Goal: Navigation & Orientation: Find specific page/section

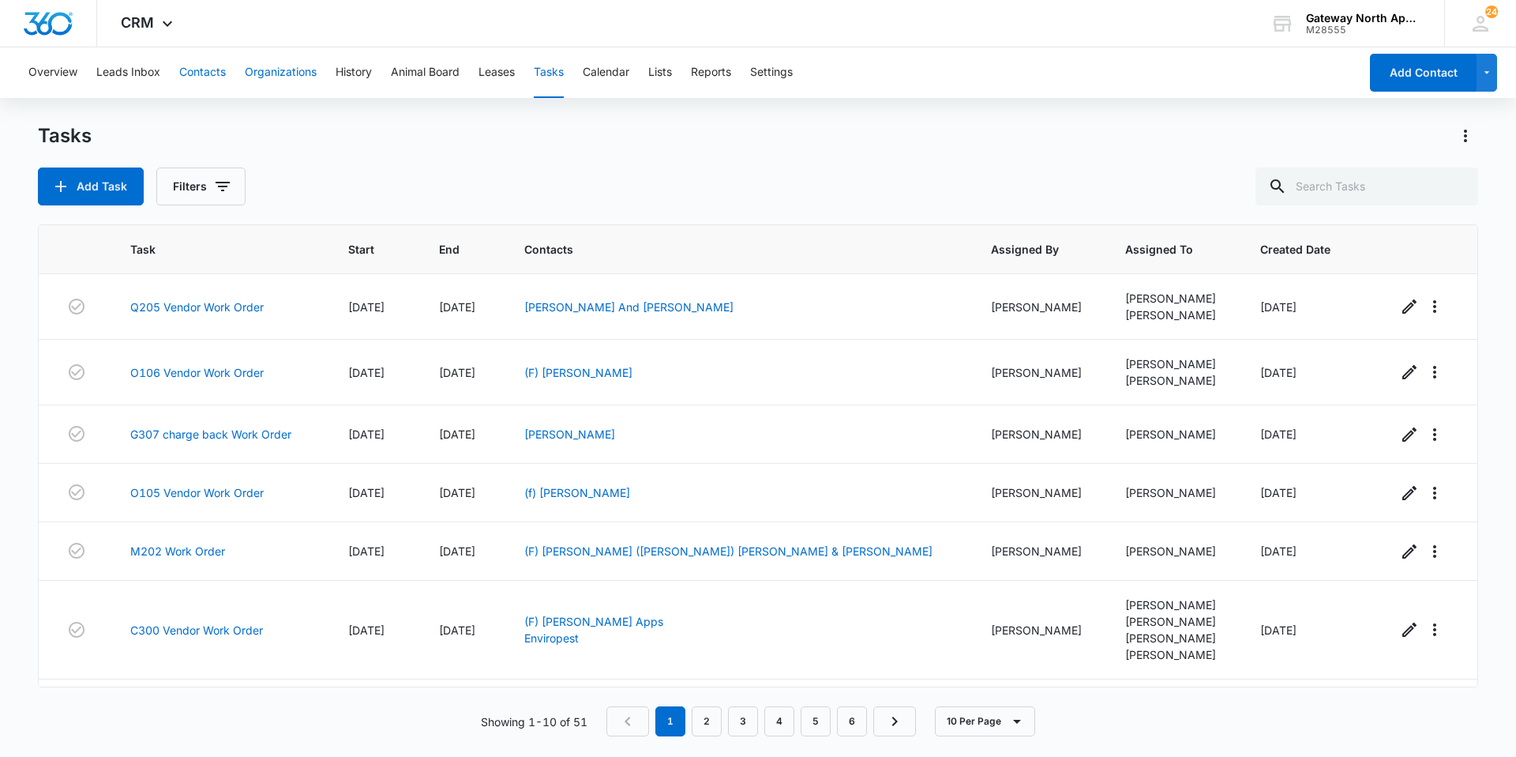
drag, startPoint x: 212, startPoint y: 74, endPoint x: 250, endPoint y: 69, distance: 38.3
click at [212, 73] on button "Contacts" at bounding box center [202, 72] width 47 height 51
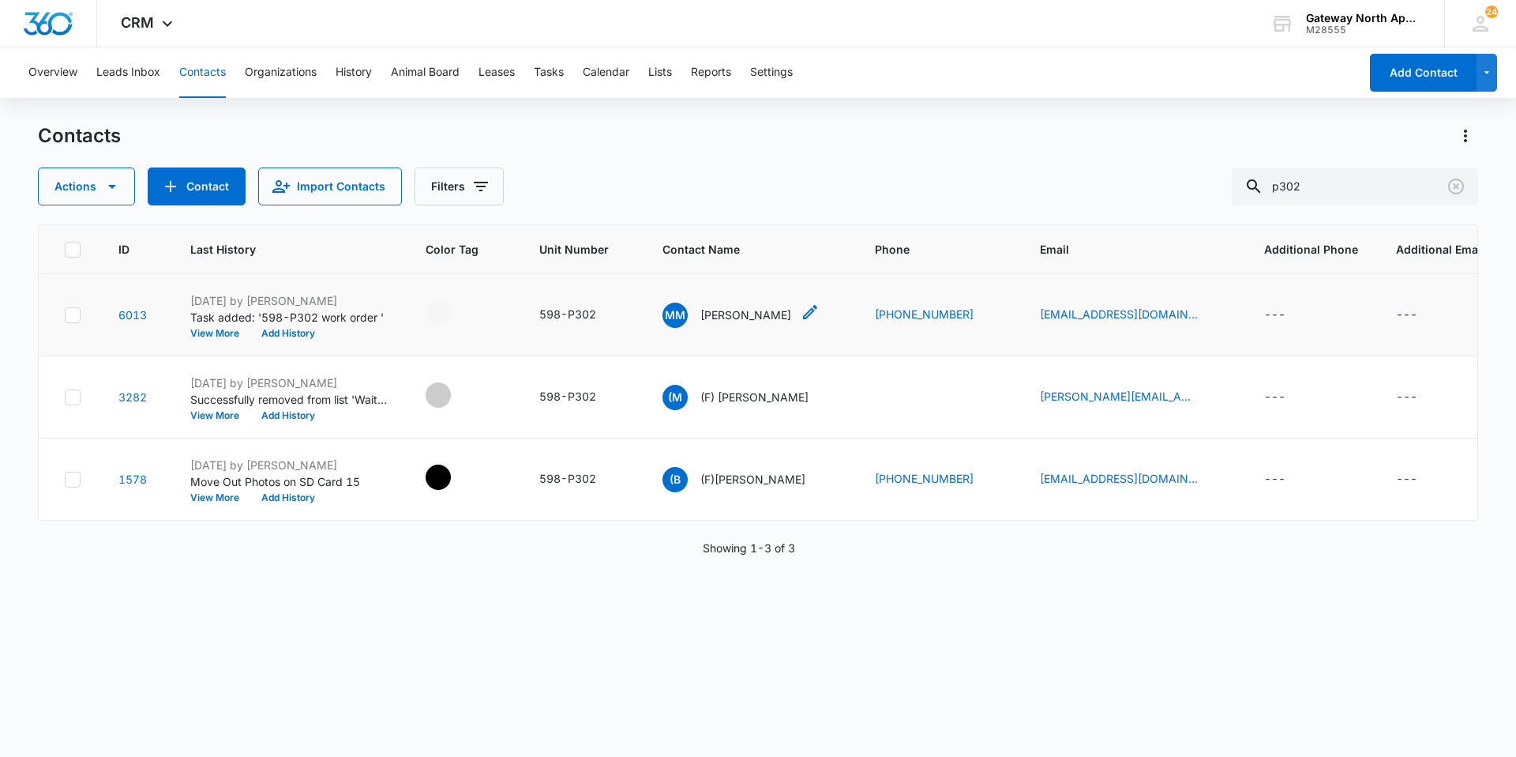
click at [742, 323] on div "MM [PERSON_NAME]" at bounding box center [727, 314] width 129 height 25
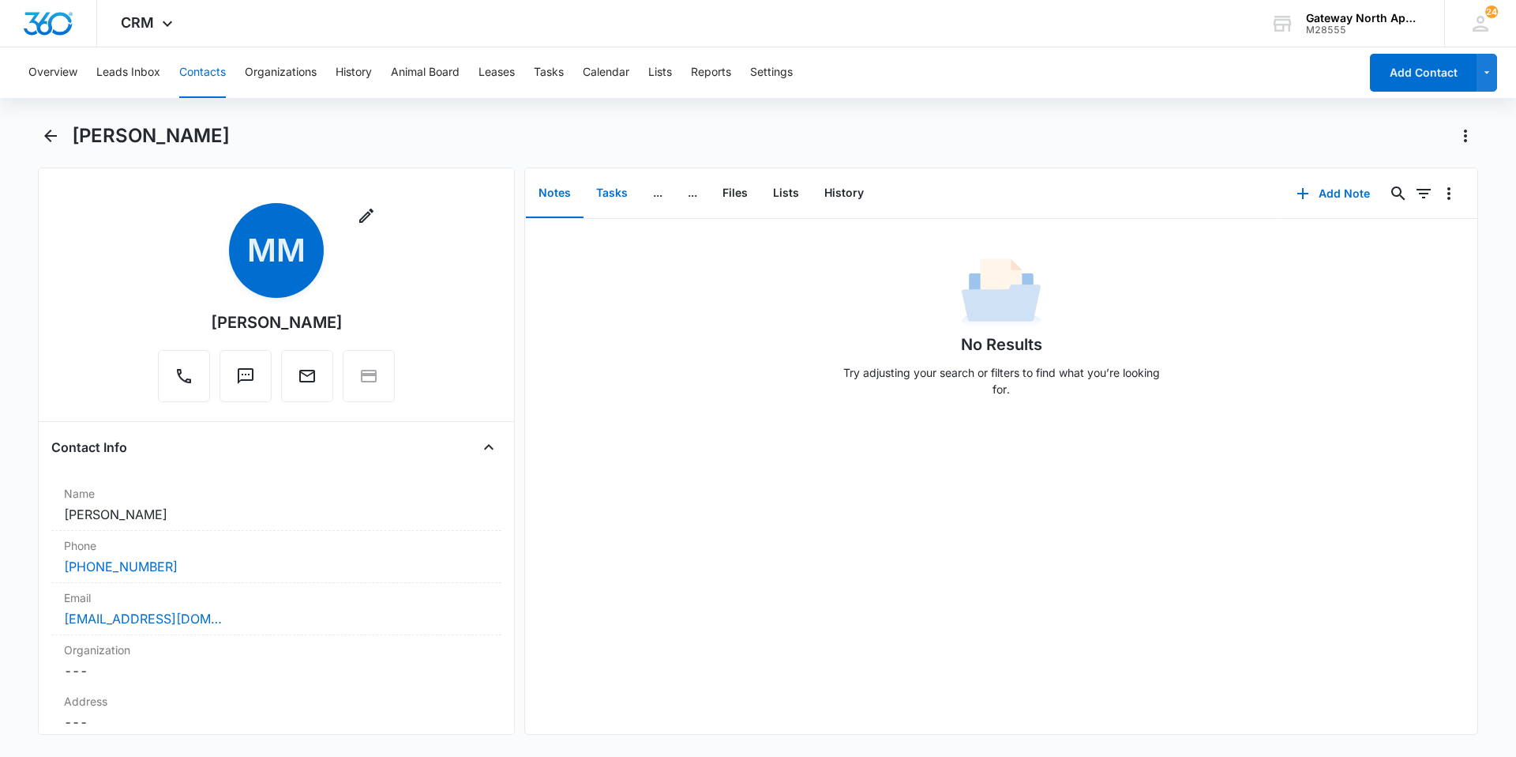
click at [623, 190] on button "Tasks" at bounding box center [612, 193] width 57 height 49
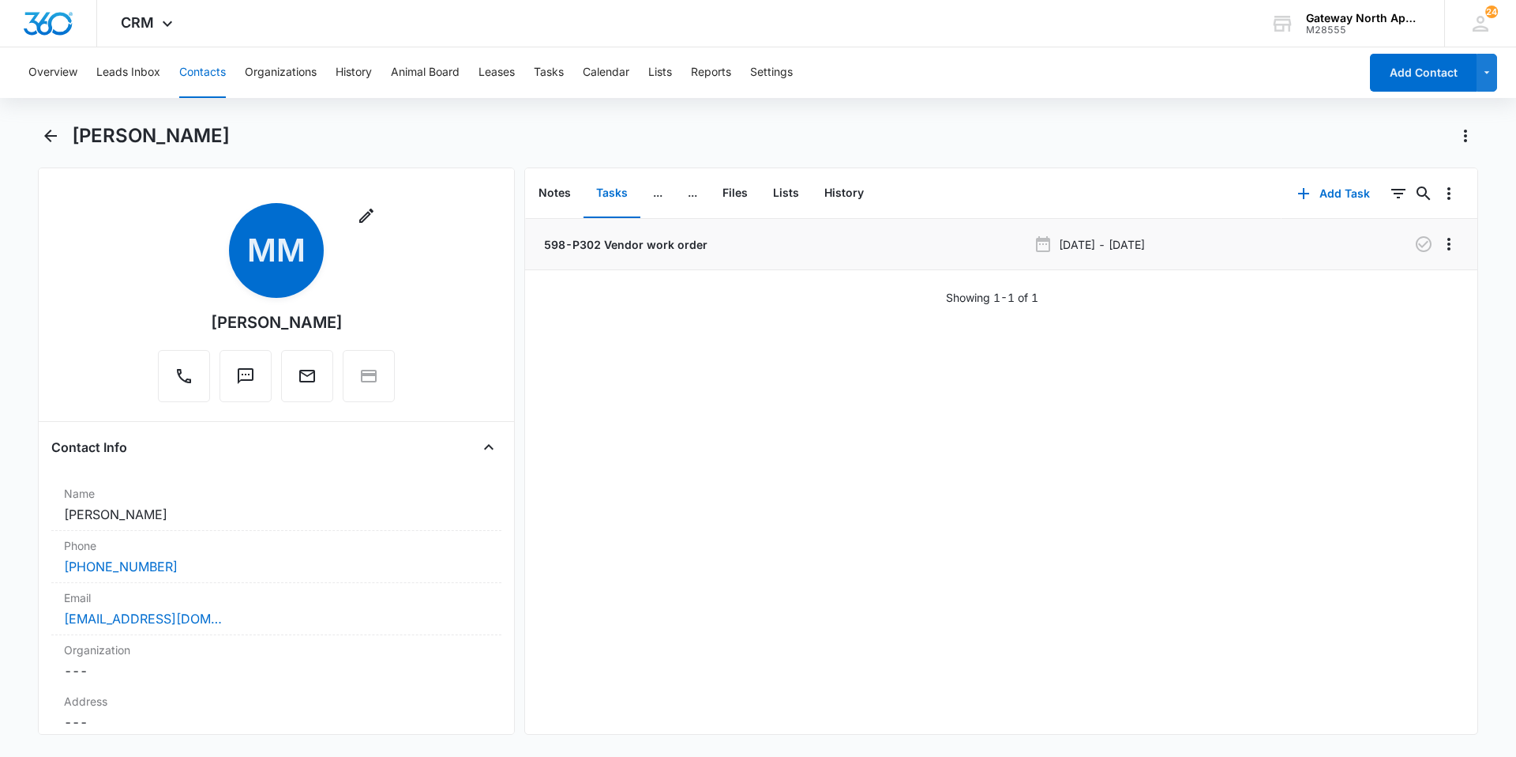
click at [643, 236] on p "598-P302 Vendor work order" at bounding box center [624, 244] width 167 height 17
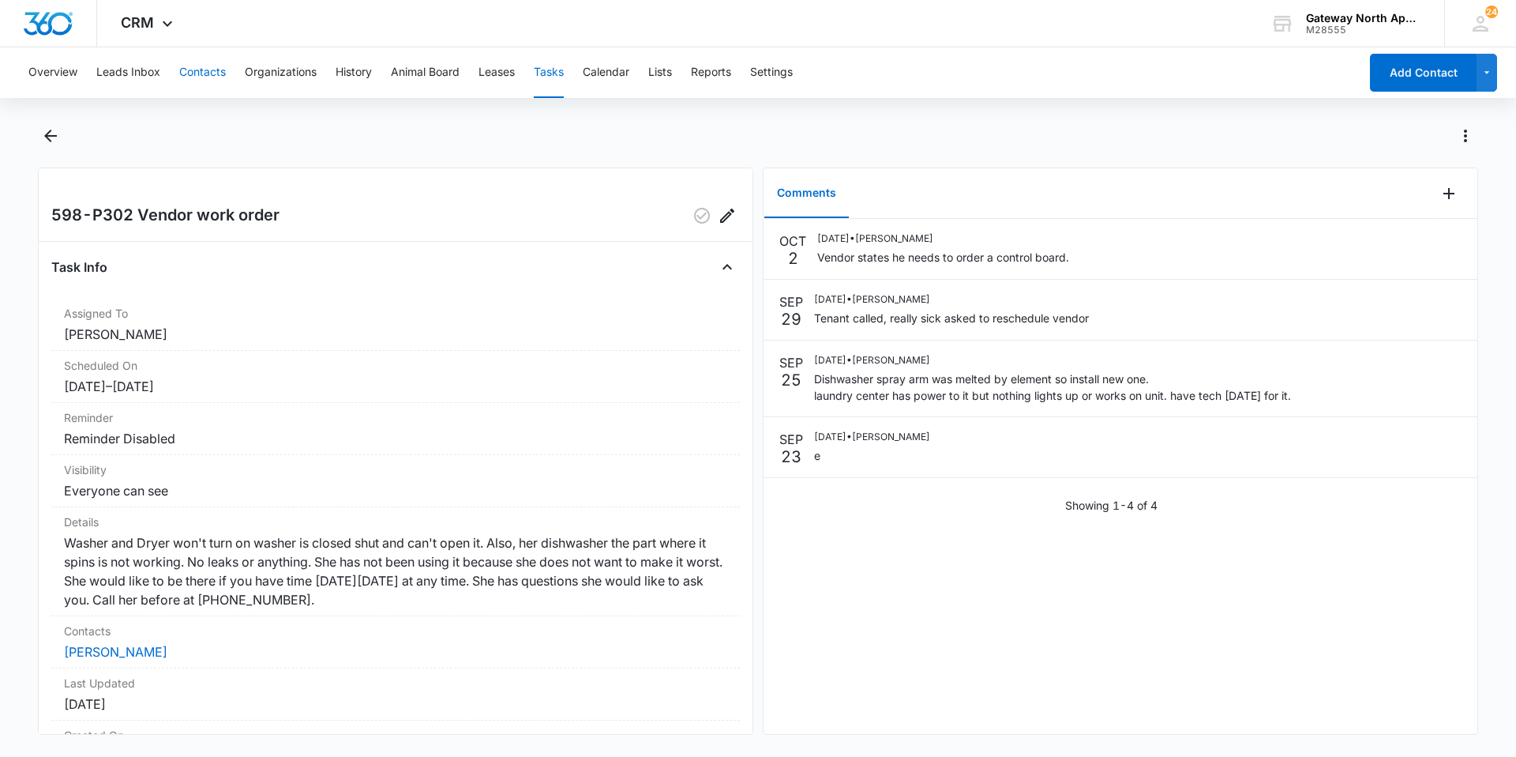
click at [220, 75] on button "Contacts" at bounding box center [202, 72] width 47 height 51
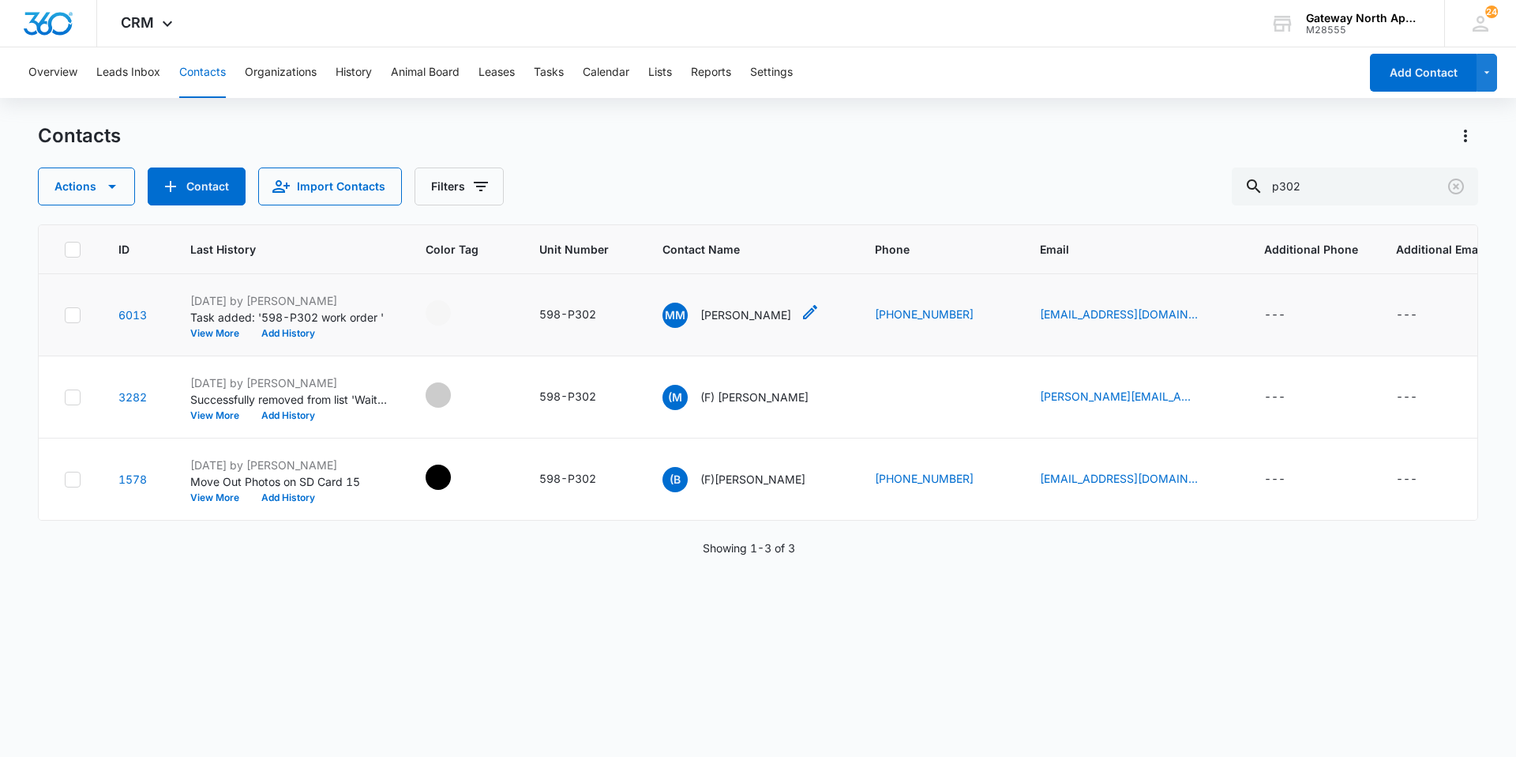
click at [742, 318] on p "[PERSON_NAME]" at bounding box center [746, 314] width 91 height 17
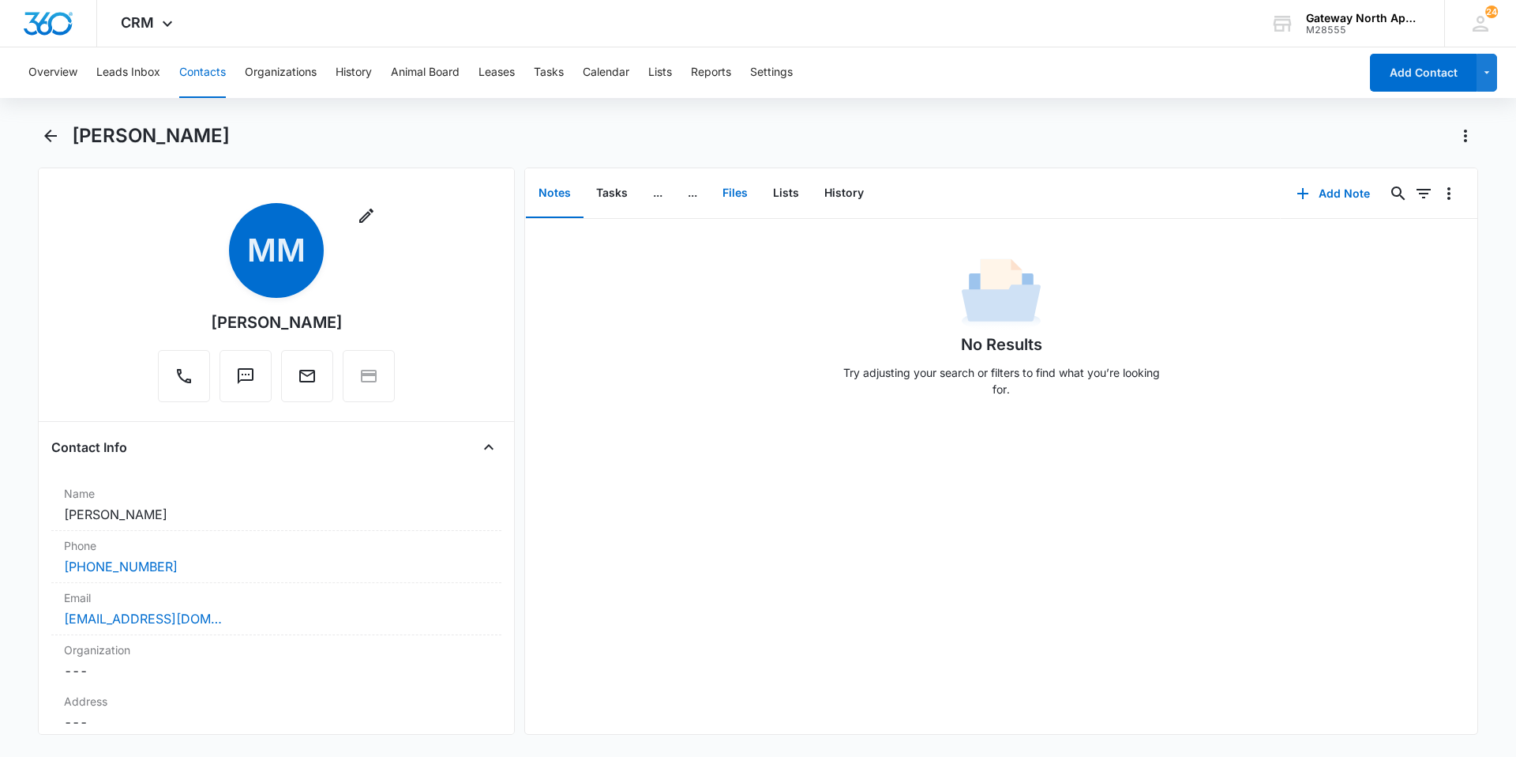
click at [746, 196] on button "Files" at bounding box center [735, 193] width 51 height 49
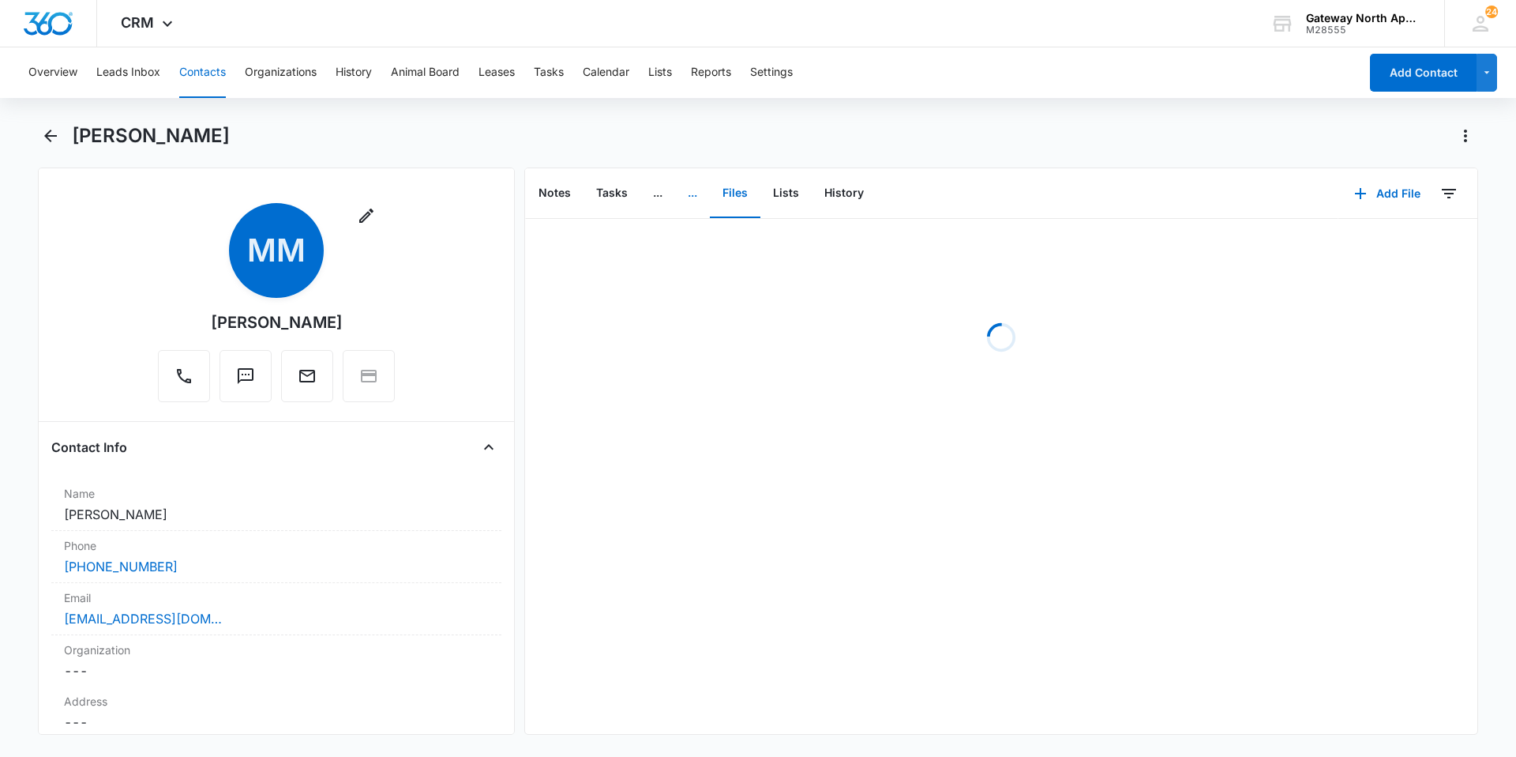
click at [693, 201] on button "..." at bounding box center [692, 193] width 35 height 49
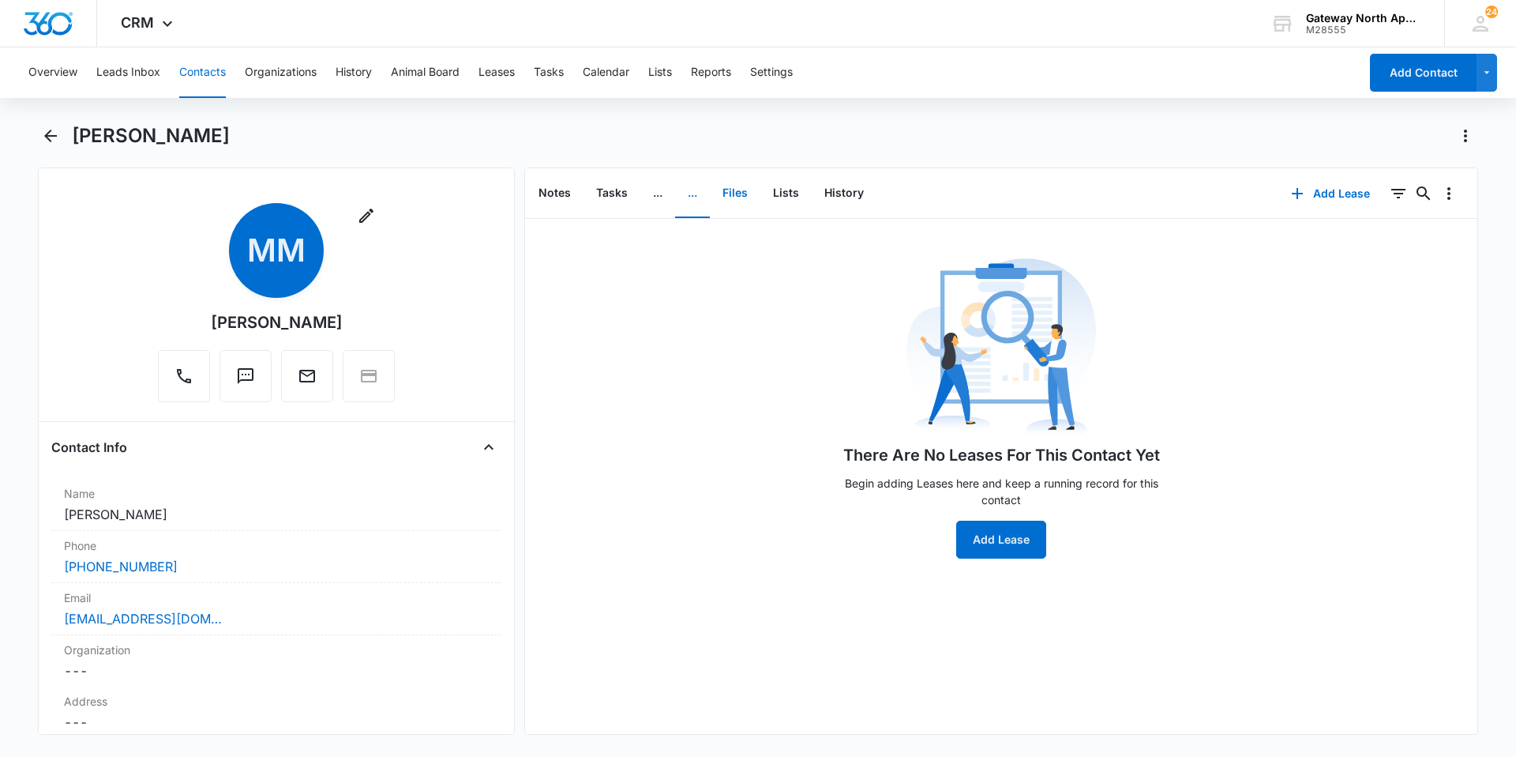
click at [739, 198] on button "Files" at bounding box center [735, 193] width 51 height 49
